Goal: Transaction & Acquisition: Purchase product/service

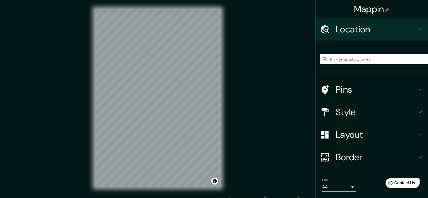
click at [341, 59] on input "Pick your city or area" at bounding box center [374, 59] width 108 height 10
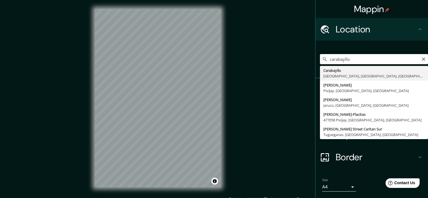
type input "Carabayllo, [GEOGRAPHIC_DATA], [GEOGRAPHIC_DATA], [GEOGRAPHIC_DATA]"
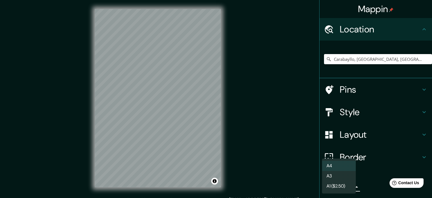
click at [347, 184] on body "Mappin Location [GEOGRAPHIC_DATA], [GEOGRAPHIC_DATA], [GEOGRAPHIC_DATA], [GEOGR…" at bounding box center [216, 99] width 432 height 198
click at [343, 176] on li "A3" at bounding box center [339, 176] width 34 height 10
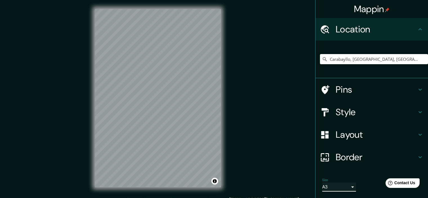
scroll to position [17, 0]
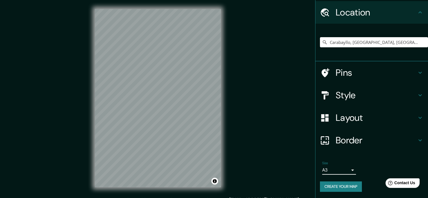
click at [415, 90] on div "Style" at bounding box center [371, 95] width 113 height 23
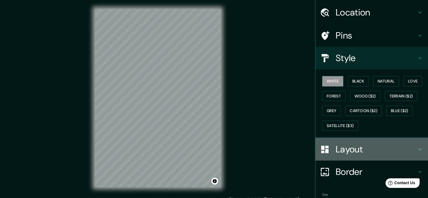
click at [410, 152] on h4 "Layout" at bounding box center [376, 148] width 81 height 11
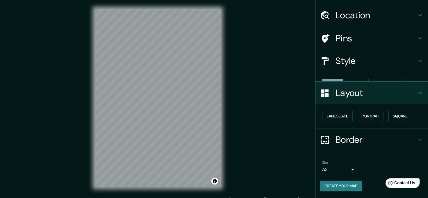
scroll to position [4, 0]
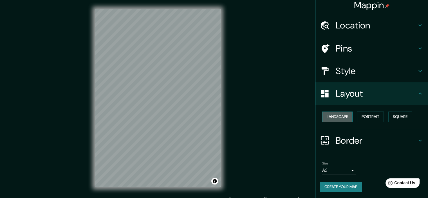
click at [345, 114] on button "Landscape" at bounding box center [337, 116] width 30 height 10
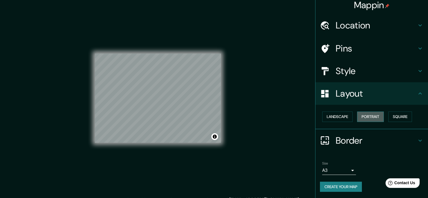
click at [377, 117] on button "Portrait" at bounding box center [370, 116] width 27 height 10
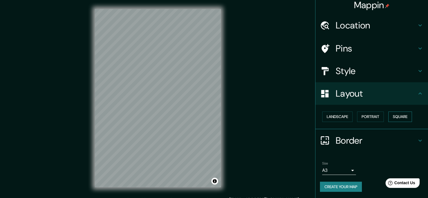
click at [399, 115] on button "Square" at bounding box center [400, 116] width 24 height 10
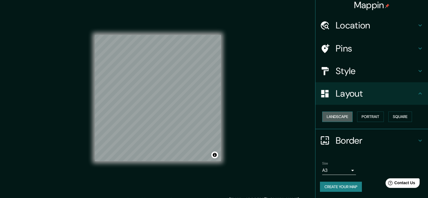
click at [343, 121] on button "Landscape" at bounding box center [337, 116] width 30 height 10
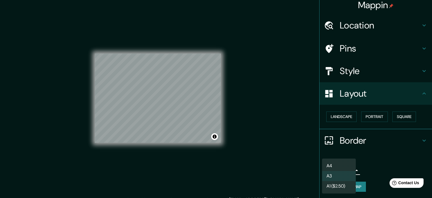
click at [349, 168] on body "Mappin Location [GEOGRAPHIC_DATA], [GEOGRAPHIC_DATA], [GEOGRAPHIC_DATA], [GEOGR…" at bounding box center [216, 99] width 432 height 198
click at [349, 164] on li "A4" at bounding box center [339, 166] width 34 height 10
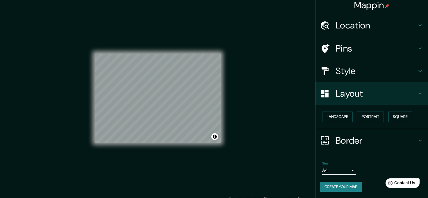
click at [417, 138] on icon at bounding box center [420, 140] width 7 height 7
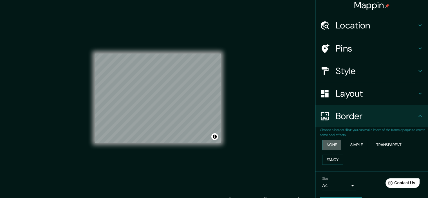
click at [330, 146] on button "None" at bounding box center [331, 145] width 19 height 10
click at [352, 145] on button "Simple" at bounding box center [356, 145] width 21 height 10
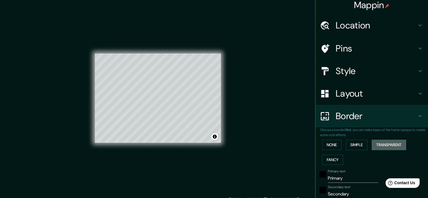
click at [383, 144] on button "Transparent" at bounding box center [389, 145] width 34 height 10
click at [332, 157] on button "Fancy" at bounding box center [332, 159] width 21 height 10
click at [334, 146] on button "None" at bounding box center [331, 145] width 19 height 10
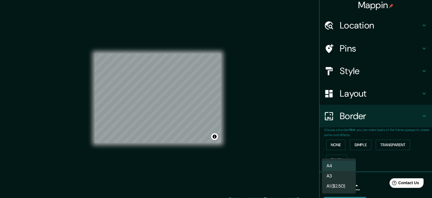
click at [349, 185] on body "Mappin Location [GEOGRAPHIC_DATA], [GEOGRAPHIC_DATA], [GEOGRAPHIC_DATA], [GEOGR…" at bounding box center [216, 99] width 432 height 198
click at [333, 176] on li "A3" at bounding box center [339, 176] width 34 height 10
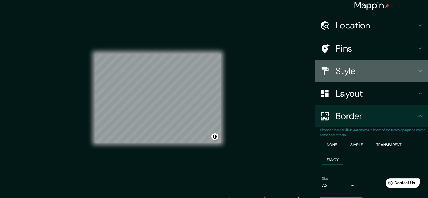
click at [417, 72] on icon at bounding box center [420, 71] width 7 height 7
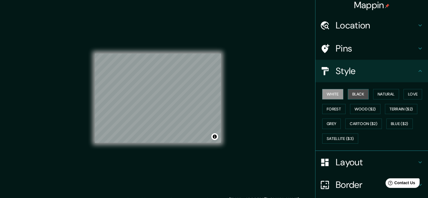
click at [352, 95] on button "Black" at bounding box center [358, 94] width 21 height 10
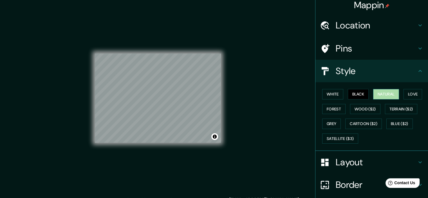
click at [381, 94] on button "Natural" at bounding box center [386, 94] width 26 height 10
click at [330, 96] on button "White" at bounding box center [332, 94] width 21 height 10
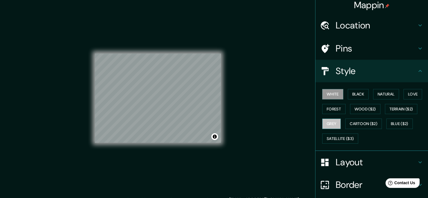
click at [330, 121] on button "Grey" at bounding box center [331, 123] width 19 height 10
click at [355, 121] on button "Cartoon ($2)" at bounding box center [363, 123] width 37 height 10
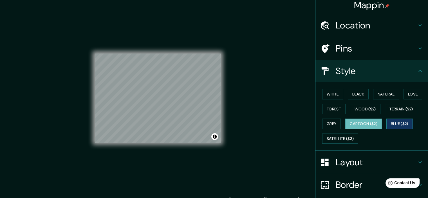
click at [392, 122] on button "Blue ($2)" at bounding box center [399, 123] width 26 height 10
click at [334, 107] on button "Forest" at bounding box center [333, 109] width 23 height 10
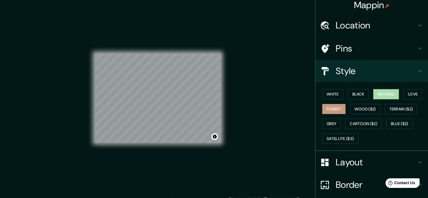
click at [380, 97] on button "Natural" at bounding box center [386, 94] width 26 height 10
click at [140, 148] on div "© Mapbox © OpenStreetMap Improve this map" at bounding box center [158, 98] width 126 height 178
click at [151, 169] on div "© Mapbox © OpenStreetMap Improve this map" at bounding box center [158, 98] width 126 height 178
click at [152, 172] on div "© Mapbox © OpenStreetMap Improve this map" at bounding box center [158, 98] width 126 height 178
click at [141, 156] on div "© Mapbox © OpenStreetMap Improve this map" at bounding box center [158, 98] width 126 height 178
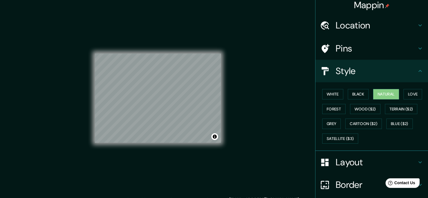
click at [192, 146] on div "© Mapbox © OpenStreetMap Improve this map" at bounding box center [158, 98] width 126 height 178
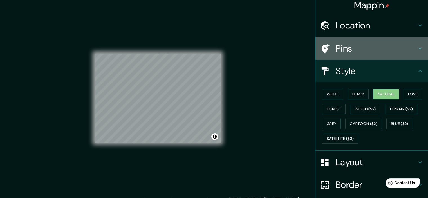
click at [329, 44] on div at bounding box center [328, 49] width 16 height 10
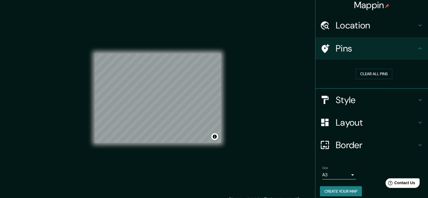
click at [329, 44] on div at bounding box center [328, 49] width 16 height 10
click at [323, 48] on icon at bounding box center [325, 48] width 8 height 9
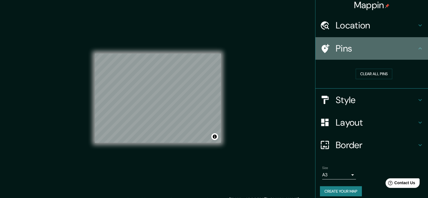
click at [411, 46] on h4 "Pins" at bounding box center [376, 48] width 81 height 11
click at [417, 48] on icon at bounding box center [420, 48] width 7 height 7
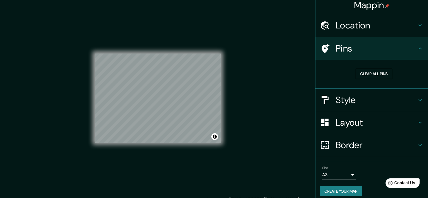
click at [356, 71] on button "Clear all pins" at bounding box center [374, 74] width 37 height 10
click at [361, 68] on div "Clear all pins" at bounding box center [374, 73] width 108 height 19
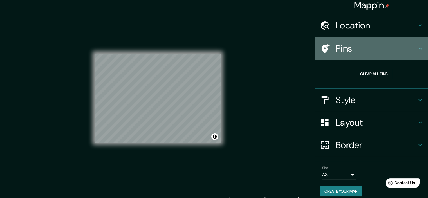
click at [322, 49] on icon at bounding box center [325, 48] width 8 height 9
